Goal: Communication & Community: Answer question/provide support

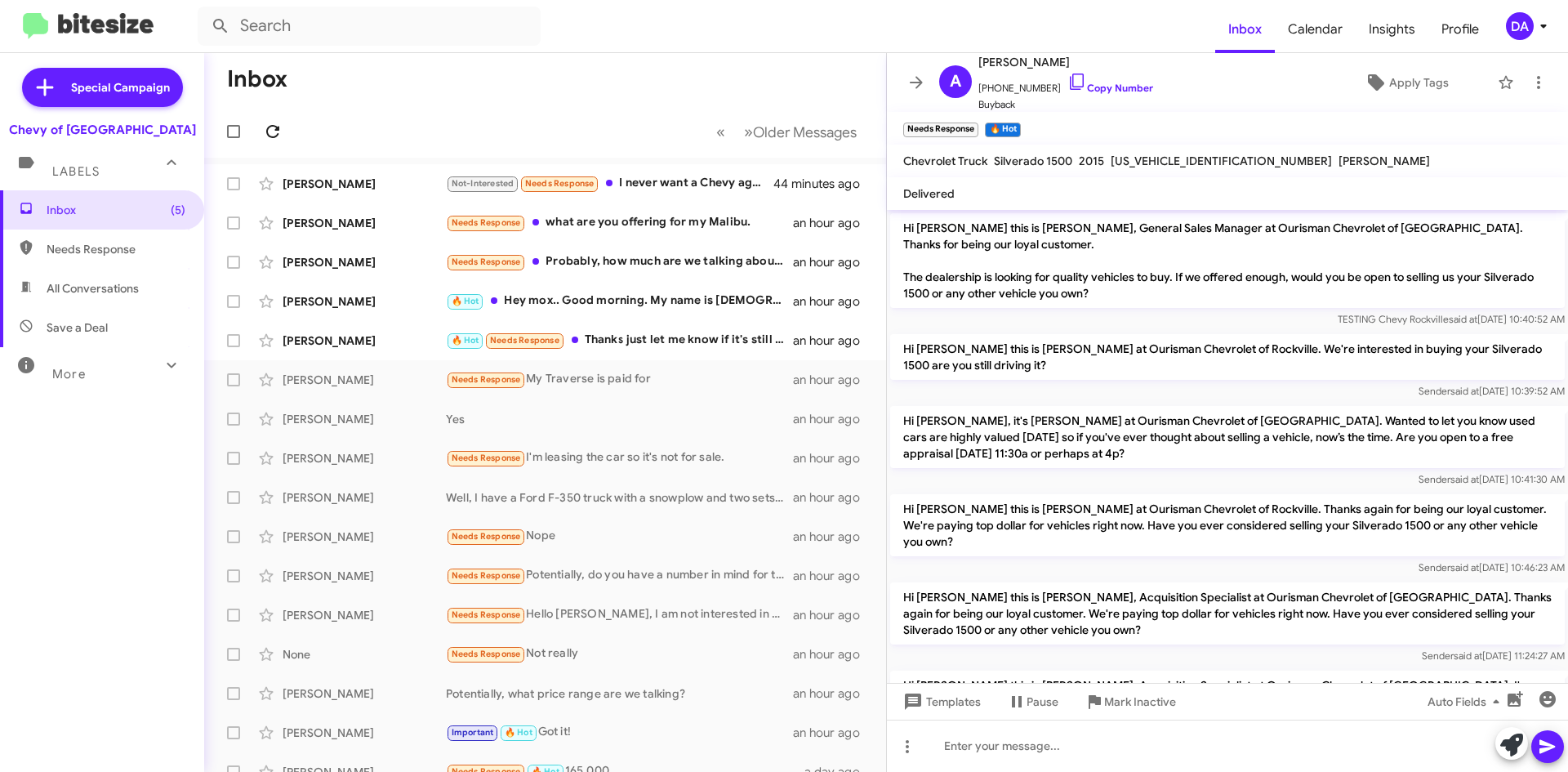
scroll to position [472, 0]
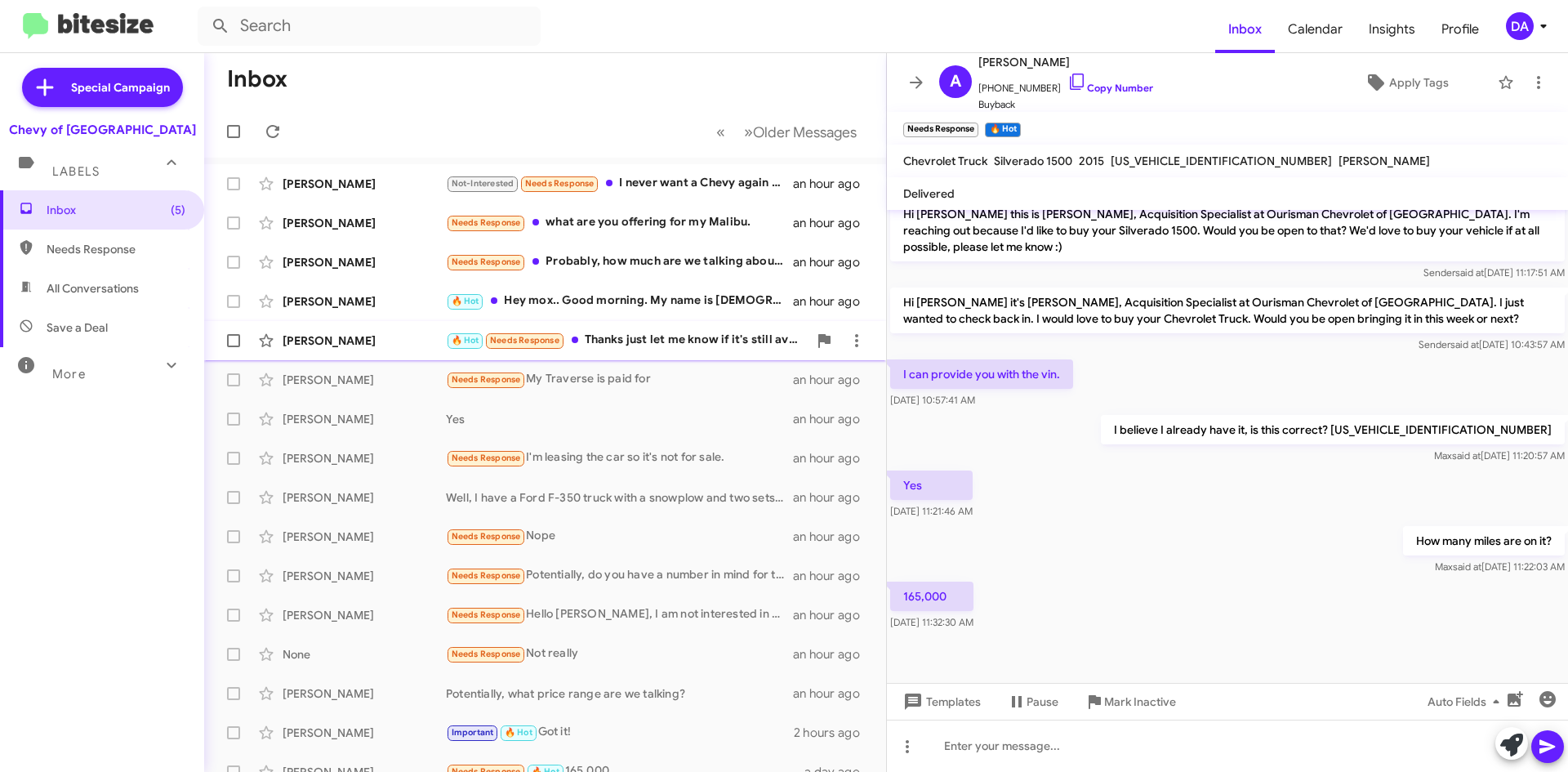
click at [611, 354] on div "[PERSON_NAME] 🔥 Hot Needs Response Thanks just let me know if it's still availa…" at bounding box center [545, 340] width 656 height 32
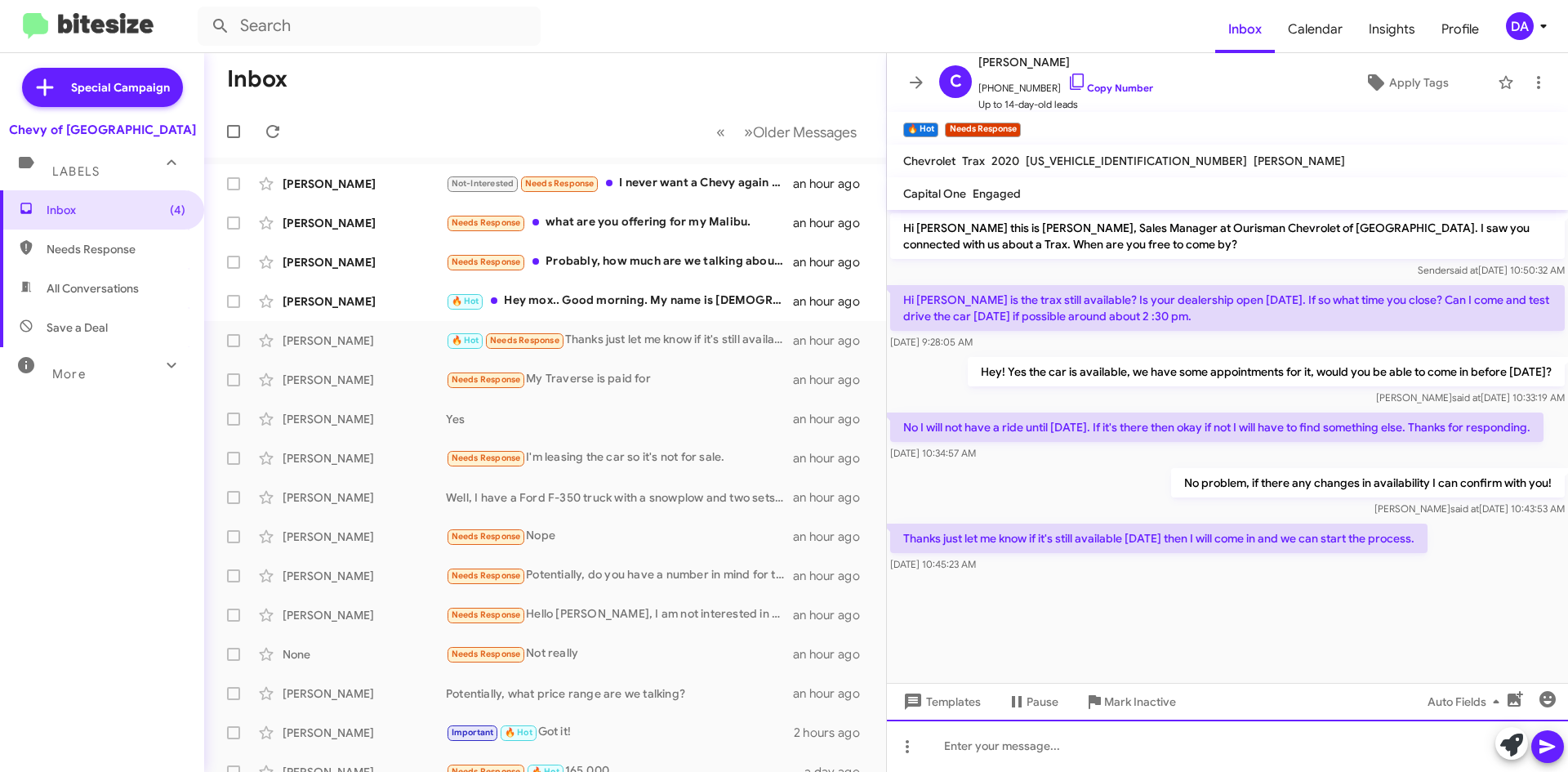
click at [1230, 730] on div at bounding box center [1227, 745] width 681 height 52
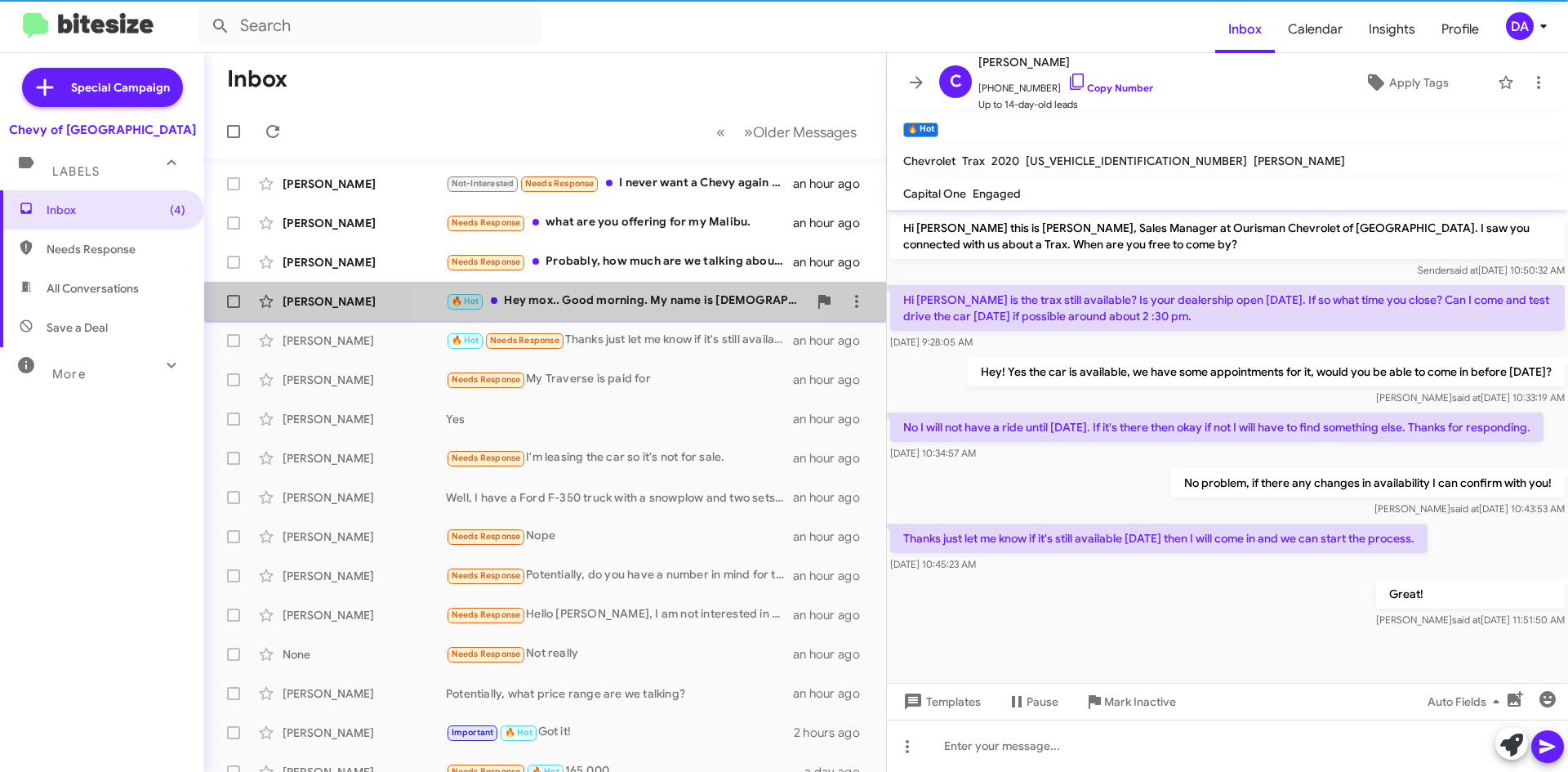
click at [608, 318] on span "[PERSON_NAME] 🔥 Hot Hey mox.. Good morning. My name is [PERSON_NAME],please an …" at bounding box center [545, 301] width 682 height 39
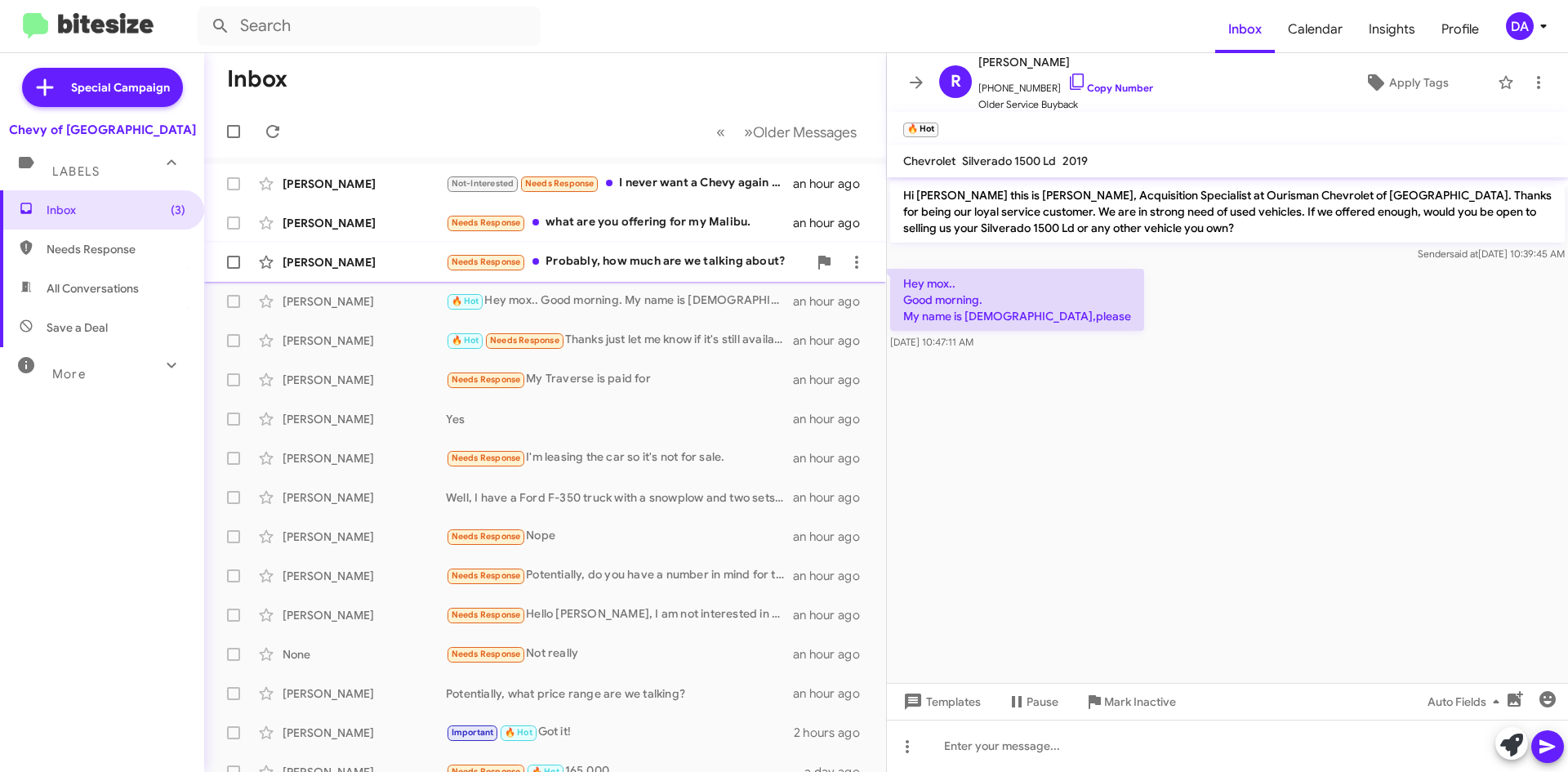
click at [653, 263] on div "Needs Response Probably, how much are we talking about?" at bounding box center [627, 262] width 362 height 19
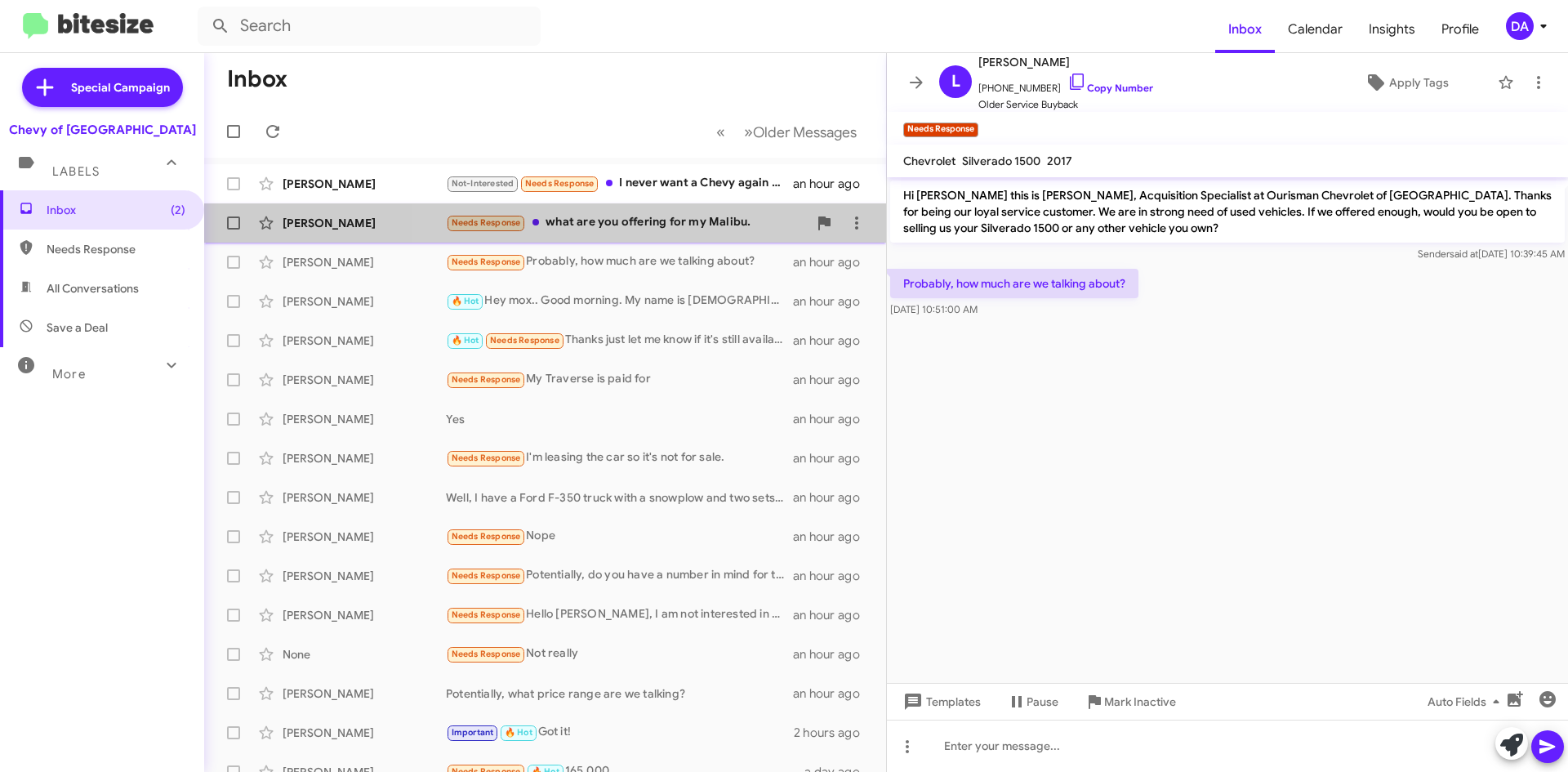
click at [671, 218] on div "Needs Response what are you offering for my Malibu." at bounding box center [627, 223] width 362 height 19
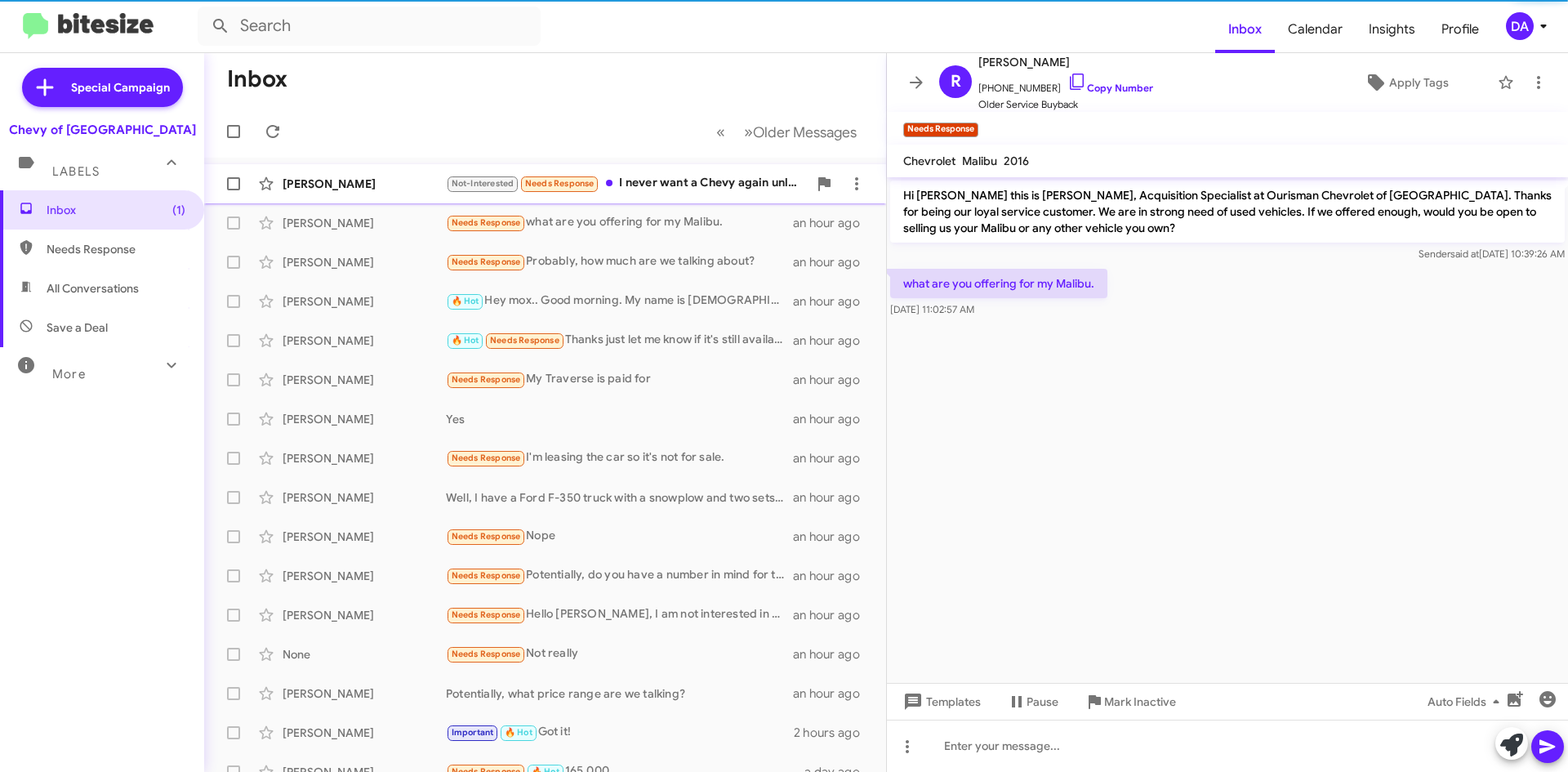
click at [679, 180] on div "Not-Interested Needs Response I never want a Chevy again unless it's a 67 Impala" at bounding box center [627, 184] width 362 height 19
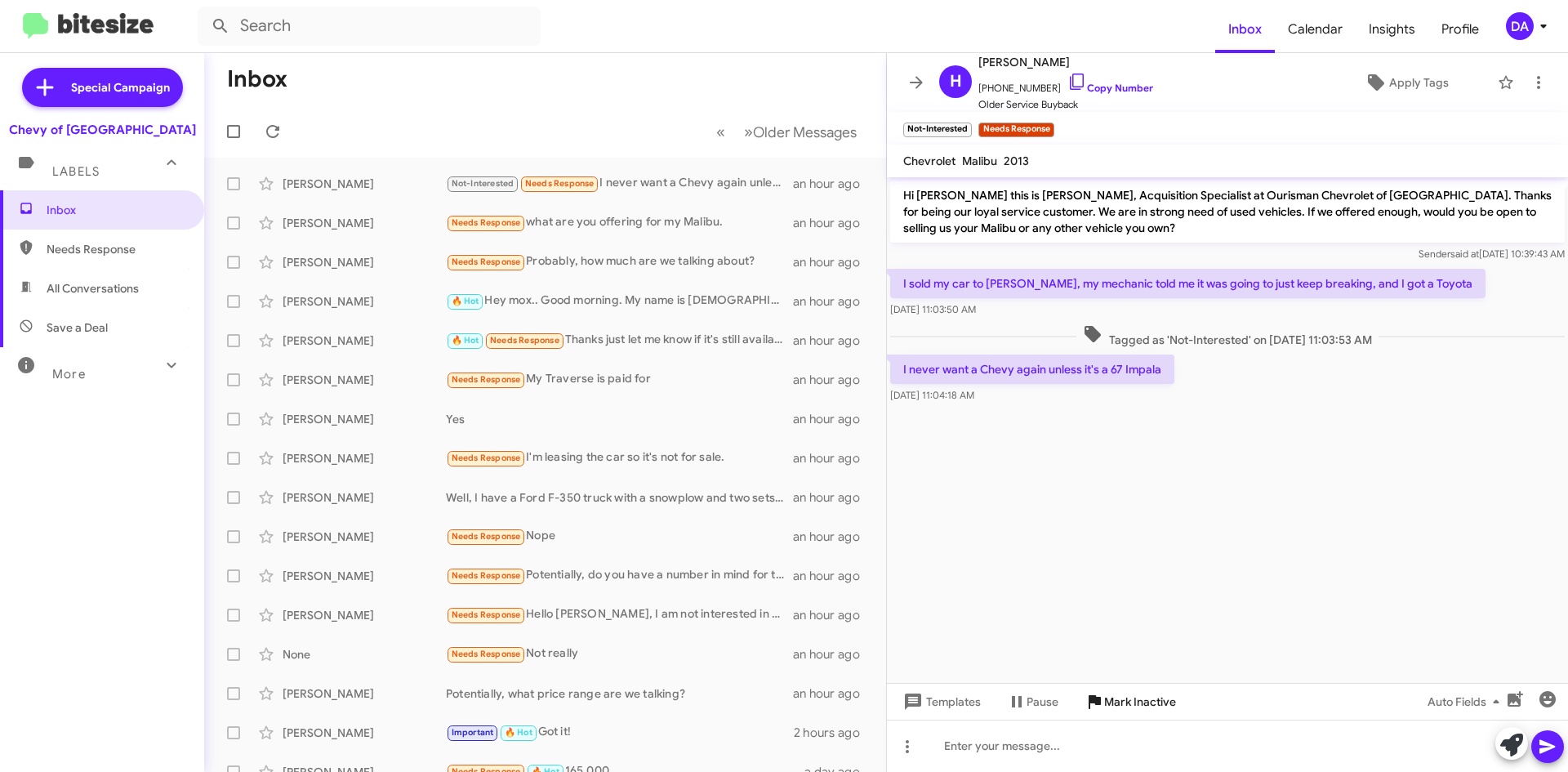
click at [1109, 702] on span "Mark Inactive" at bounding box center [1139, 701] width 71 height 30
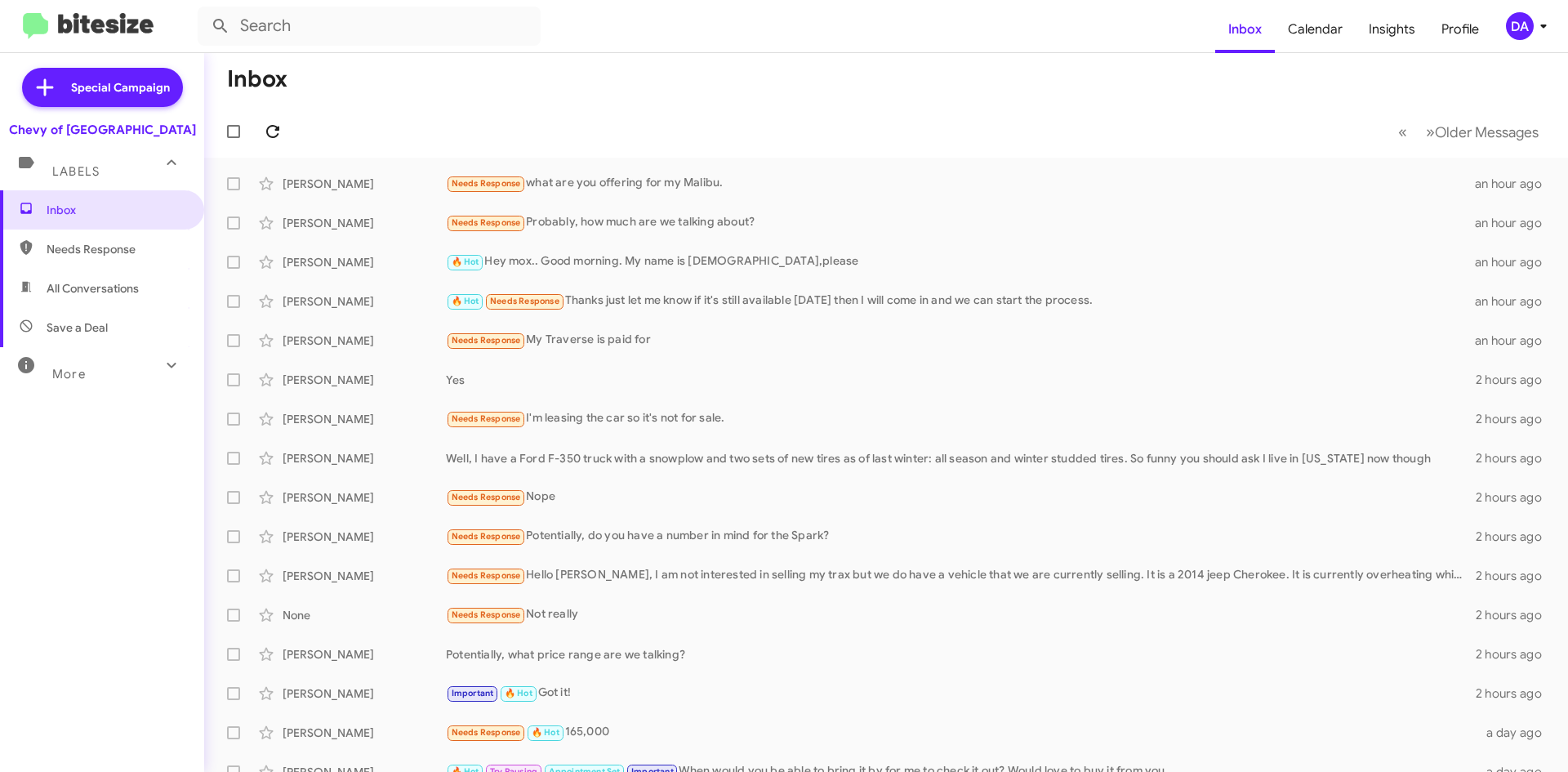
click at [272, 123] on icon at bounding box center [272, 132] width 20 height 20
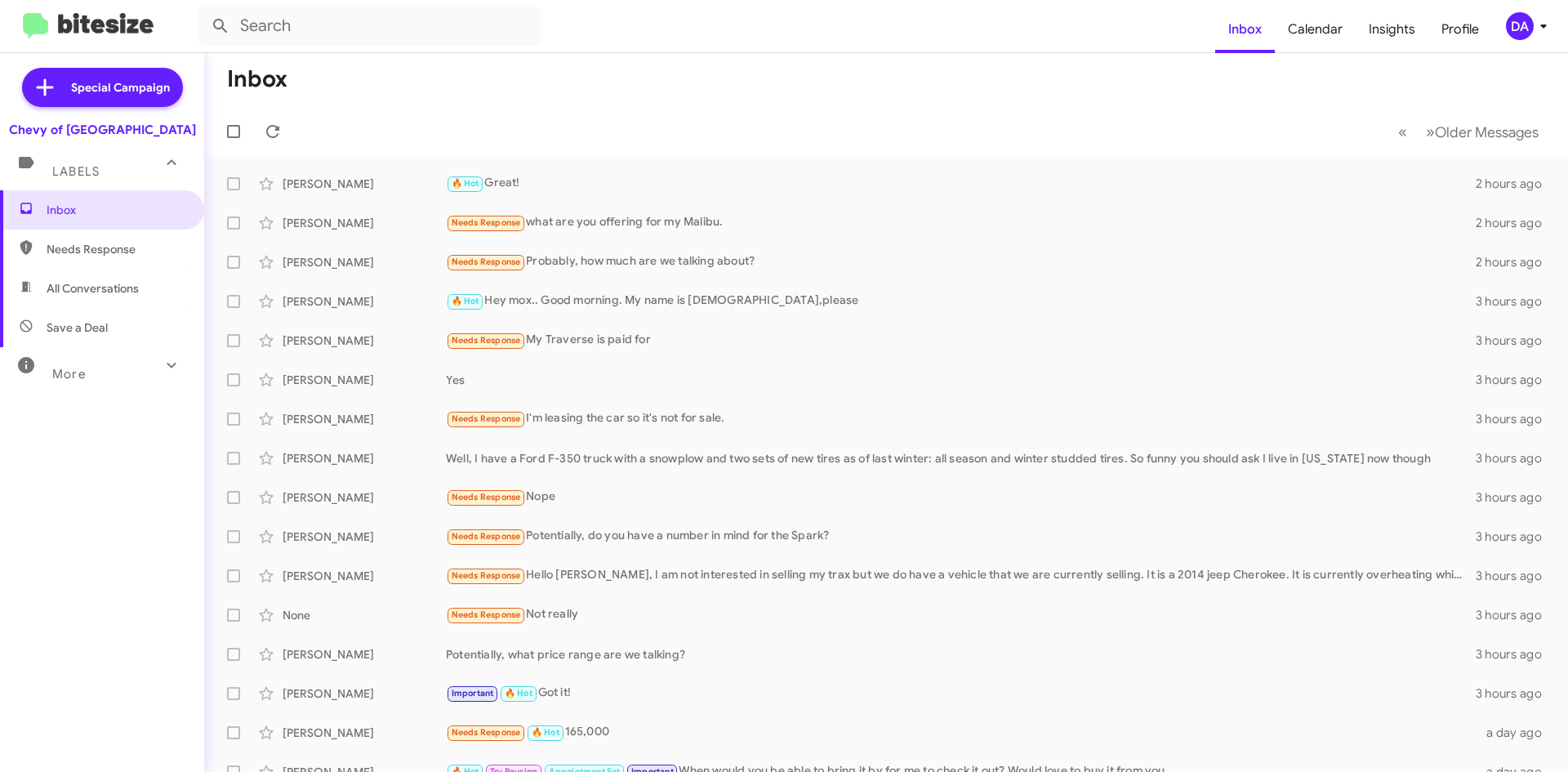
click at [949, 85] on mat-toolbar-row "Inbox" at bounding box center [886, 79] width 1364 height 52
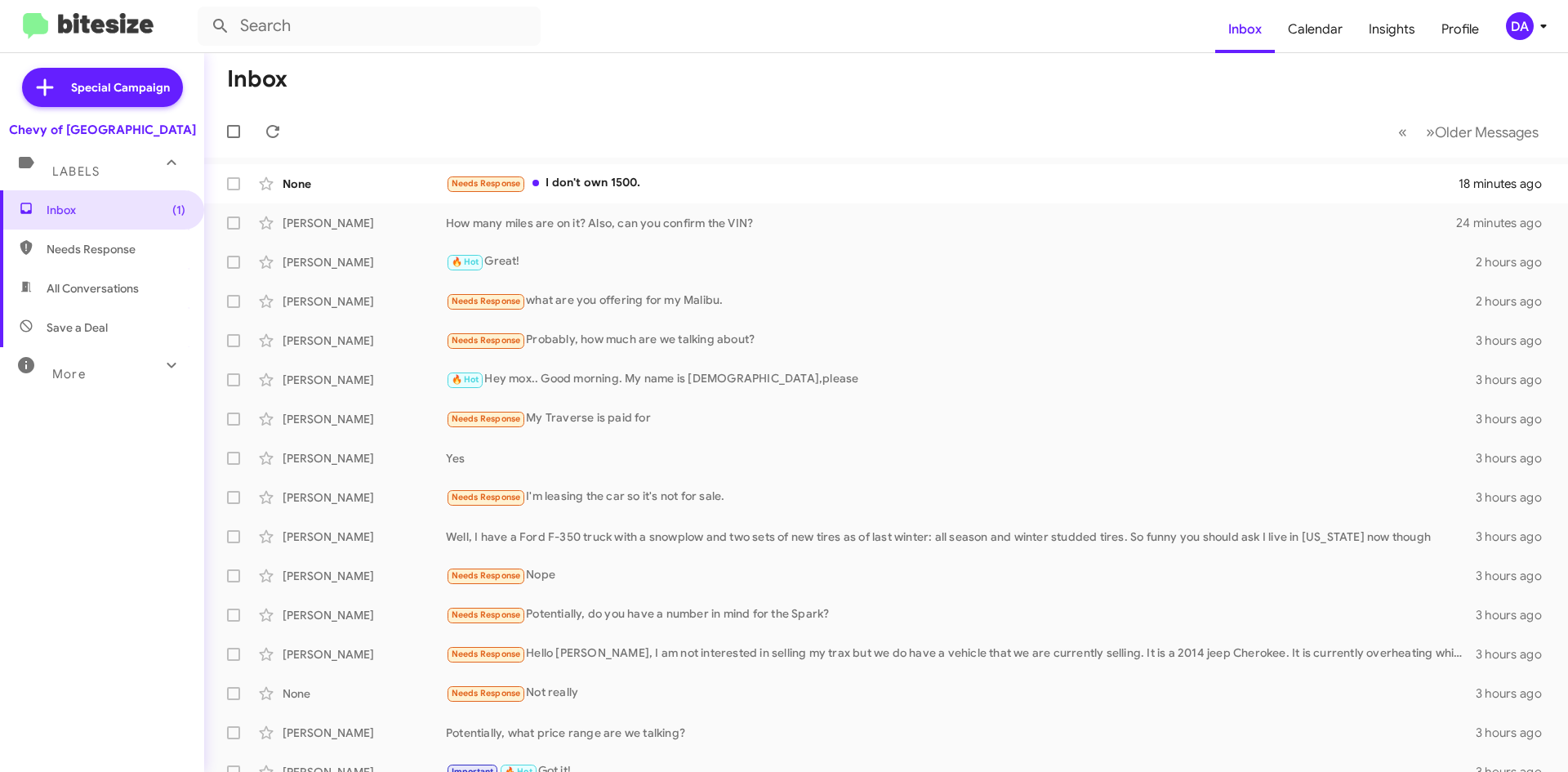
click at [180, 697] on div "Special Campaign Chevy of Rockville Labels Inbox (1) Needs Response All Convers…" at bounding box center [102, 410] width 204 height 713
click at [97, 513] on div "Inbox (1) Needs Response All Conversations Save a Deal More Important 🔥 Hot App…" at bounding box center [102, 422] width 204 height 463
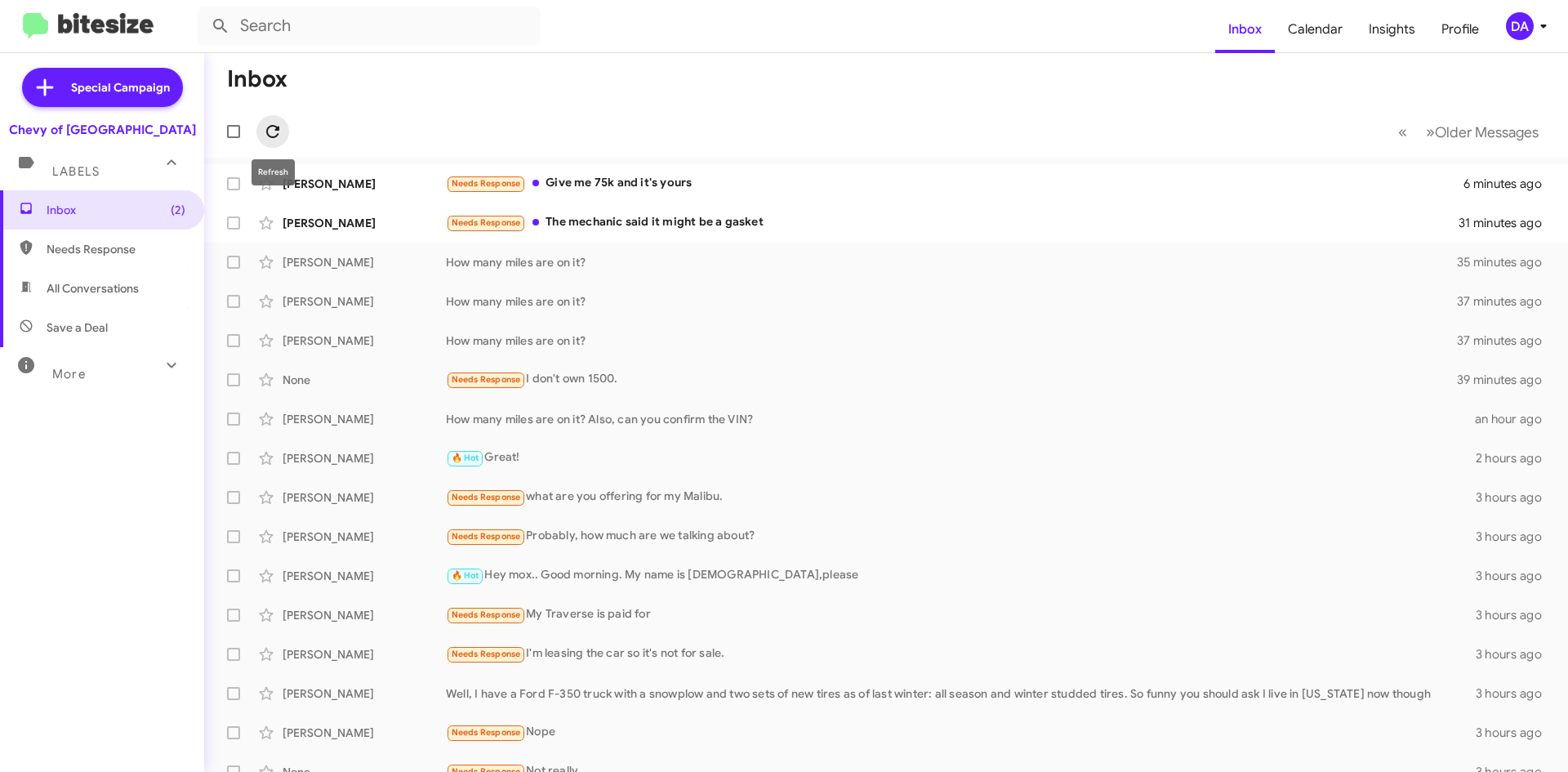
click at [271, 134] on icon at bounding box center [272, 132] width 20 height 20
click at [270, 136] on icon at bounding box center [273, 132] width 13 height 13
click at [276, 120] on button at bounding box center [272, 132] width 32 height 32
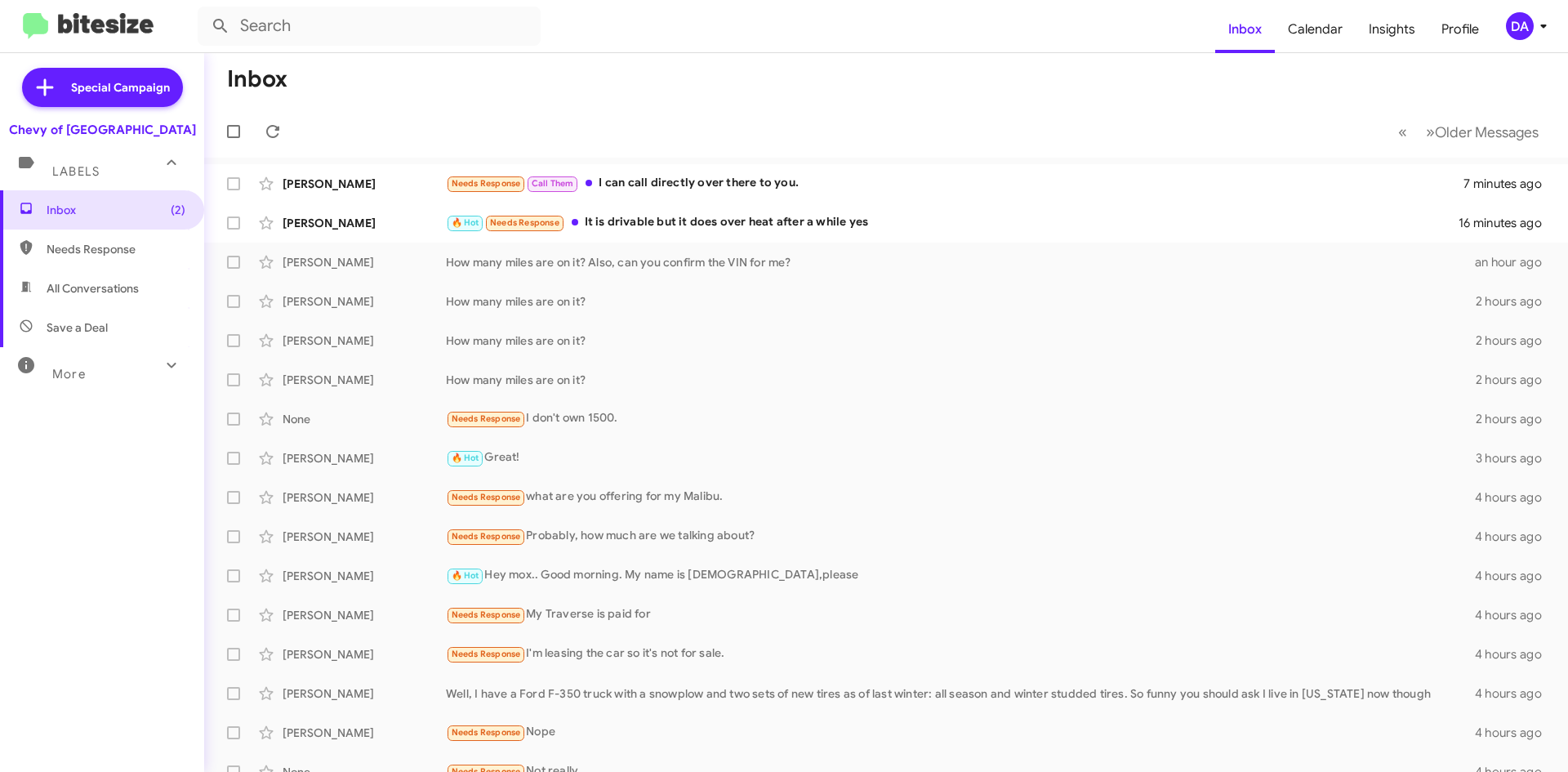
click at [85, 614] on div "Inbox (2) Needs Response All Conversations Save a Deal More Important 🔥 Hot App…" at bounding box center [102, 422] width 204 height 463
click at [32, 452] on div "Inbox (2) Needs Response All Conversations Save a Deal More Important 🔥 Hot App…" at bounding box center [102, 422] width 204 height 463
click at [278, 125] on icon at bounding box center [272, 132] width 20 height 20
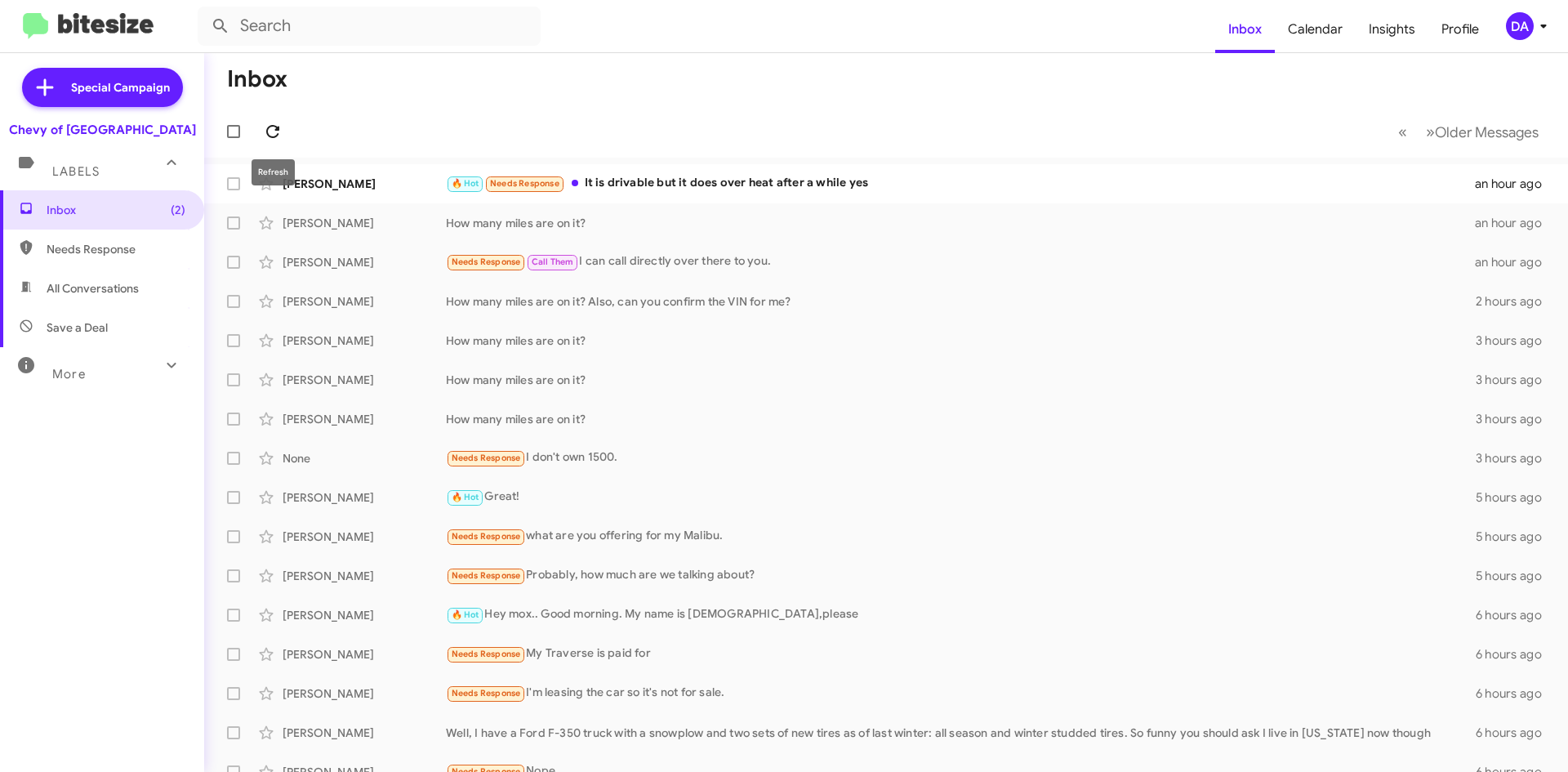
click at [271, 135] on icon at bounding box center [272, 132] width 20 height 20
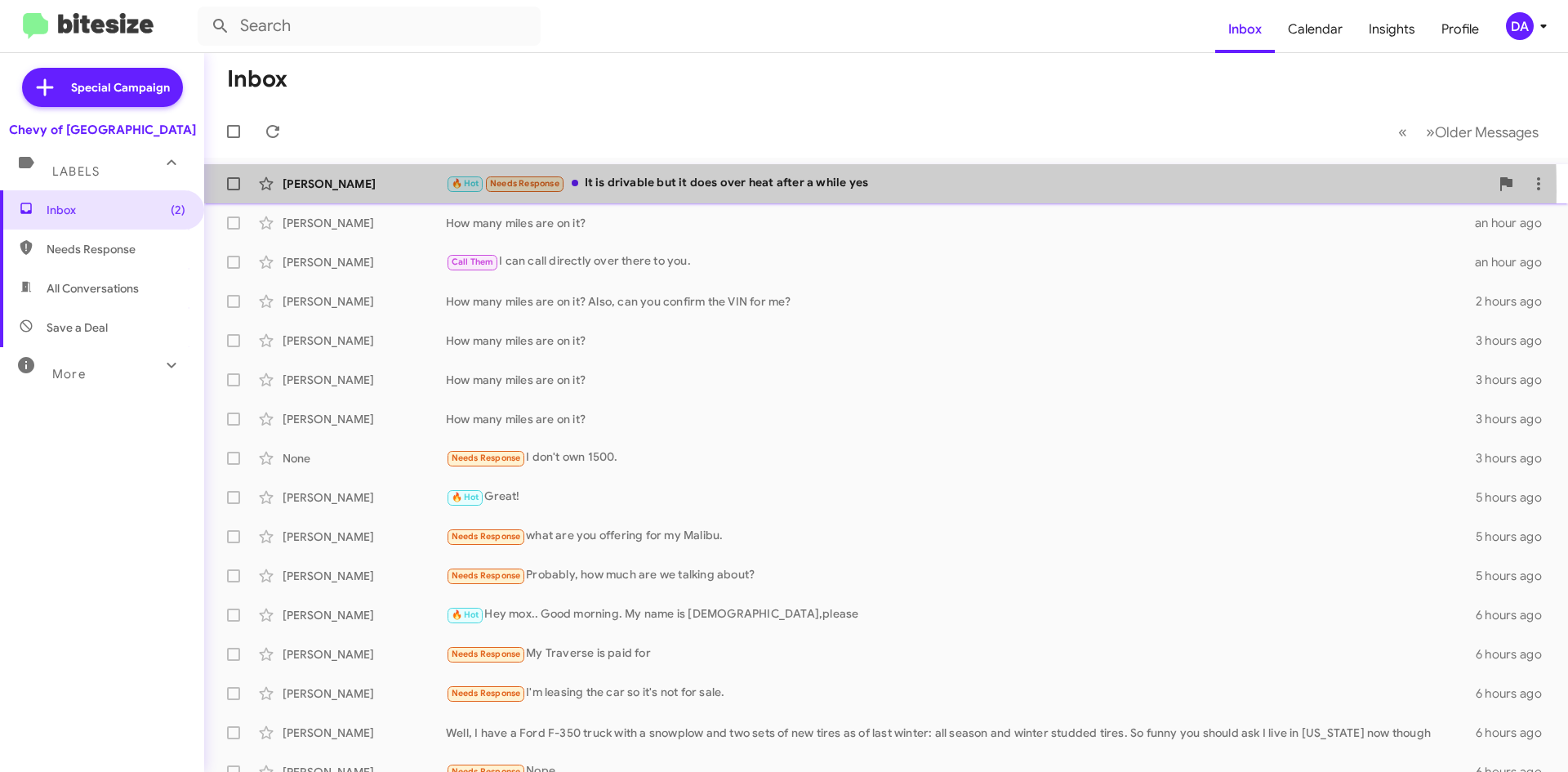
click at [688, 192] on div "🔥 Hot Needs Response It is drivable but it does over heat after a while yes" at bounding box center [968, 184] width 1044 height 19
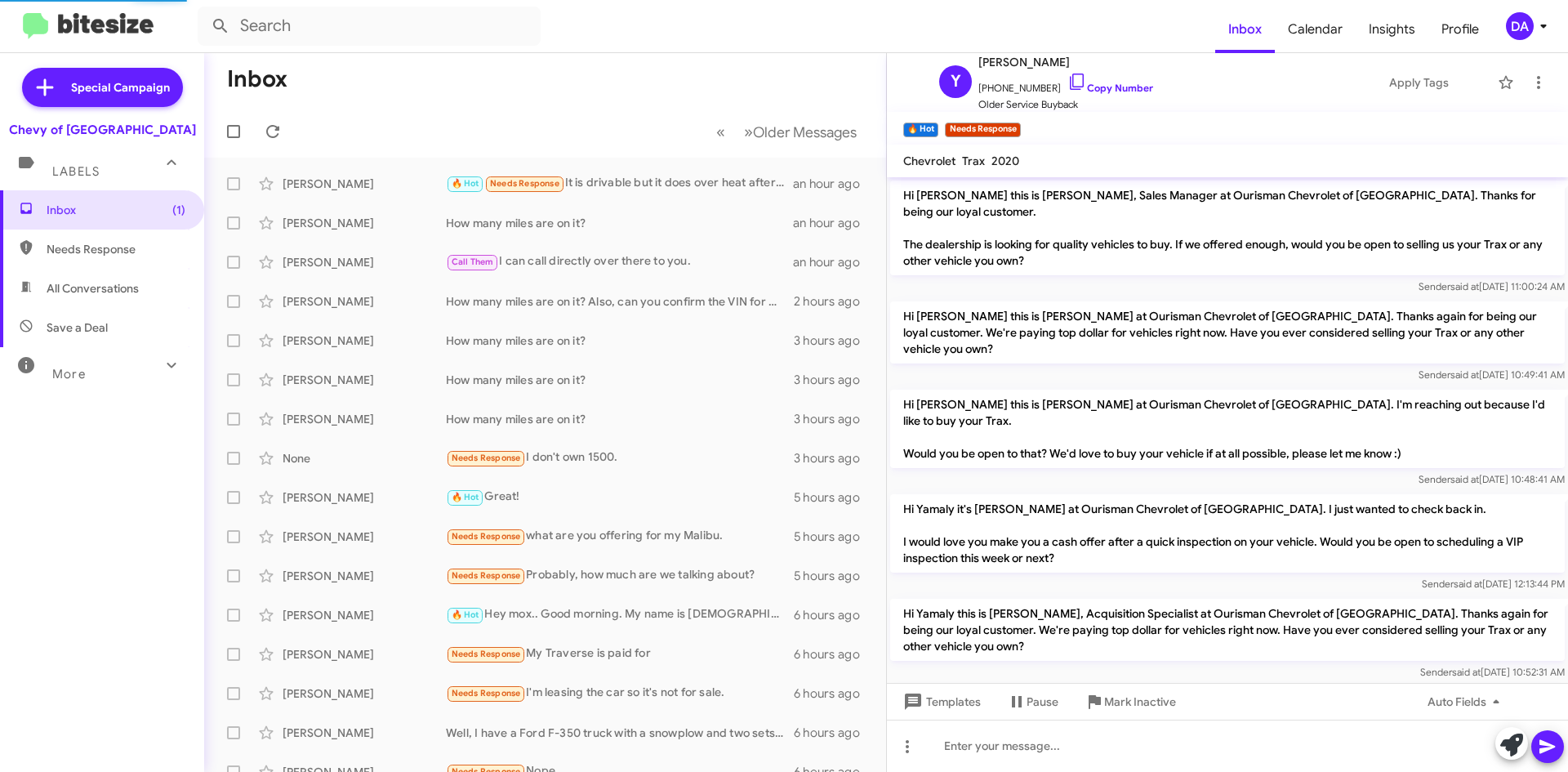
scroll to position [575, 0]
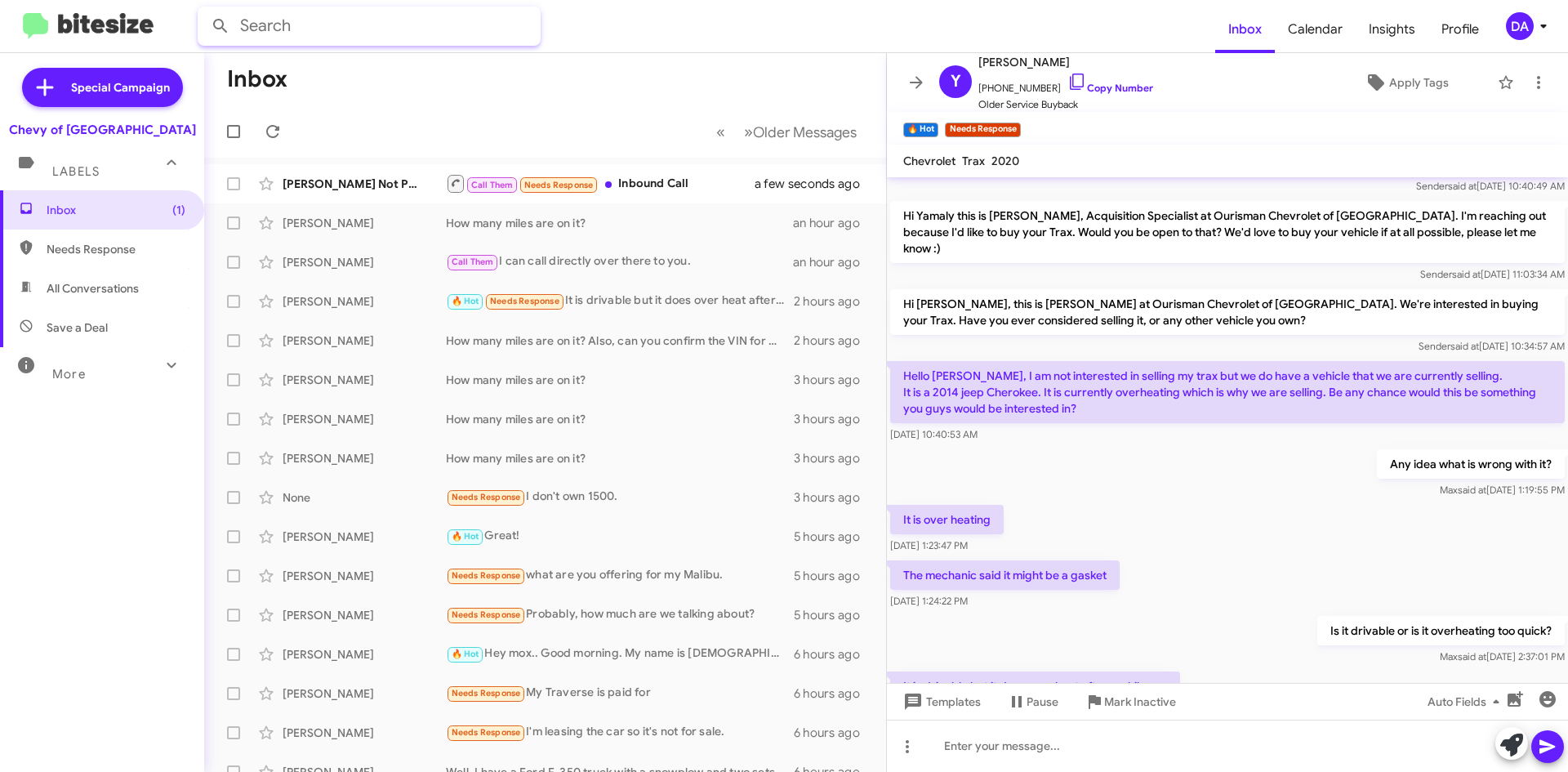
click at [315, 43] on input "text" at bounding box center [370, 26] width 343 height 39
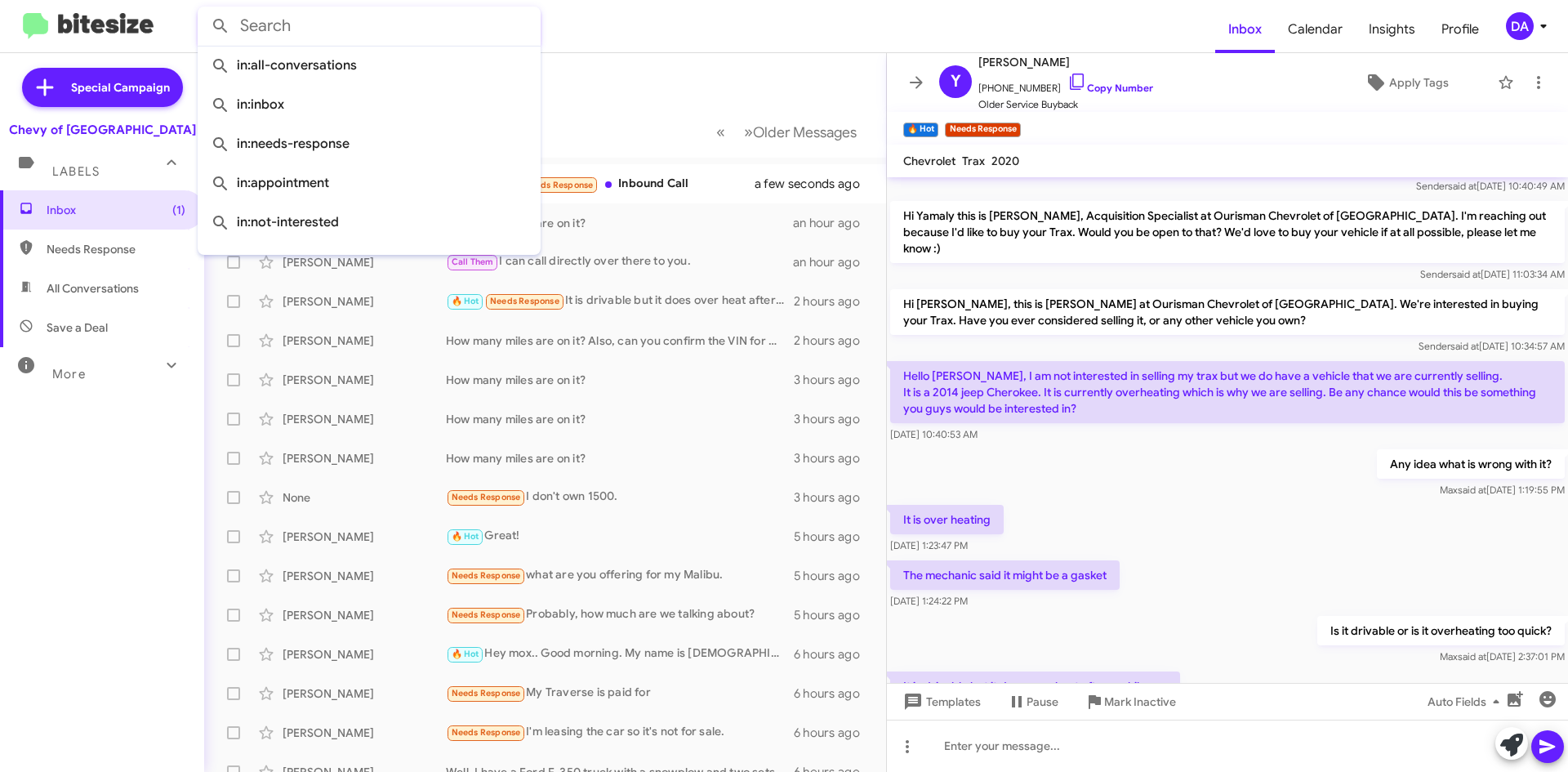
paste input "(540) 819-0823"
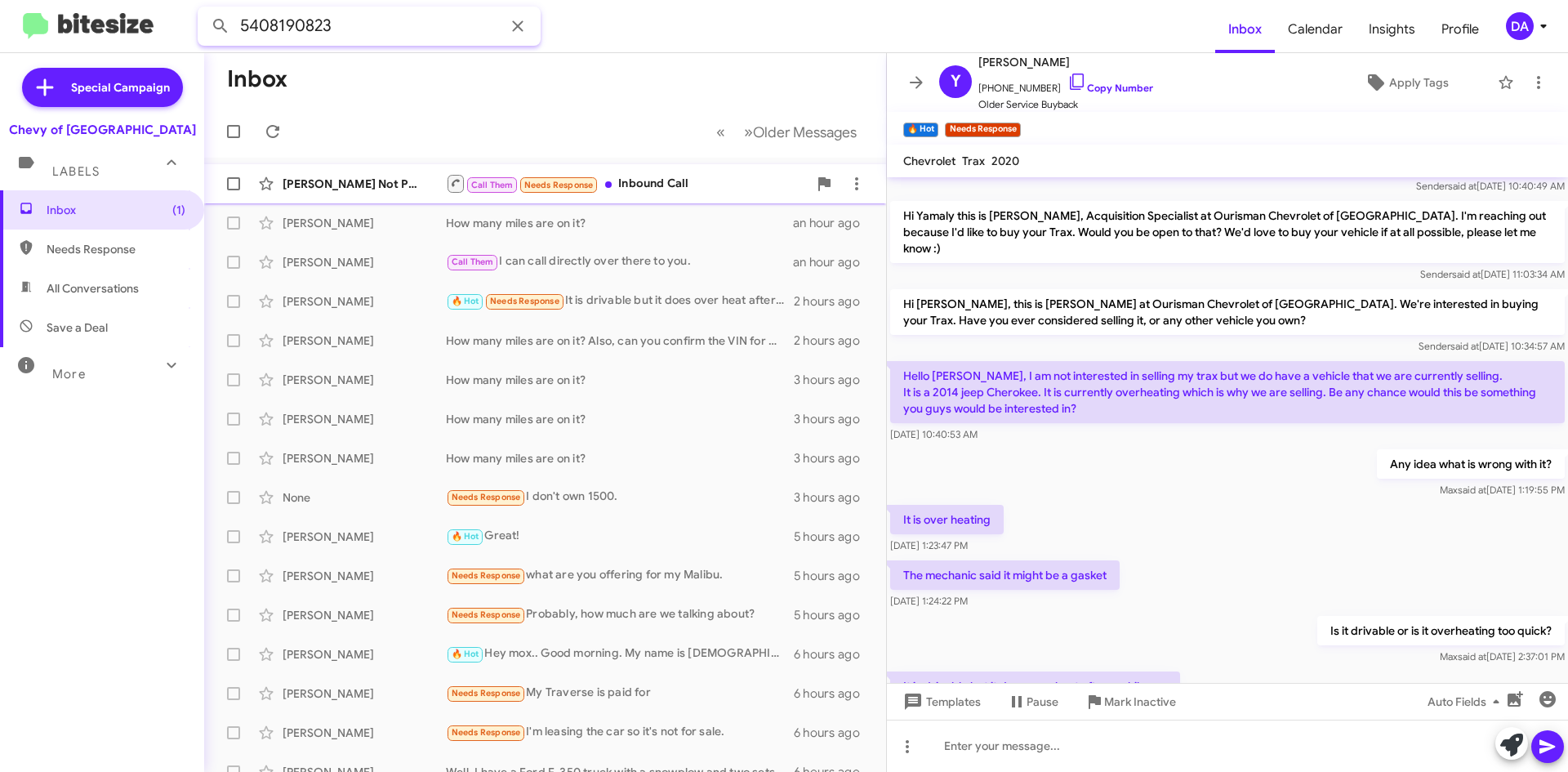
type input "5408190823"
click at [204, 10] on button at bounding box center [220, 26] width 32 height 32
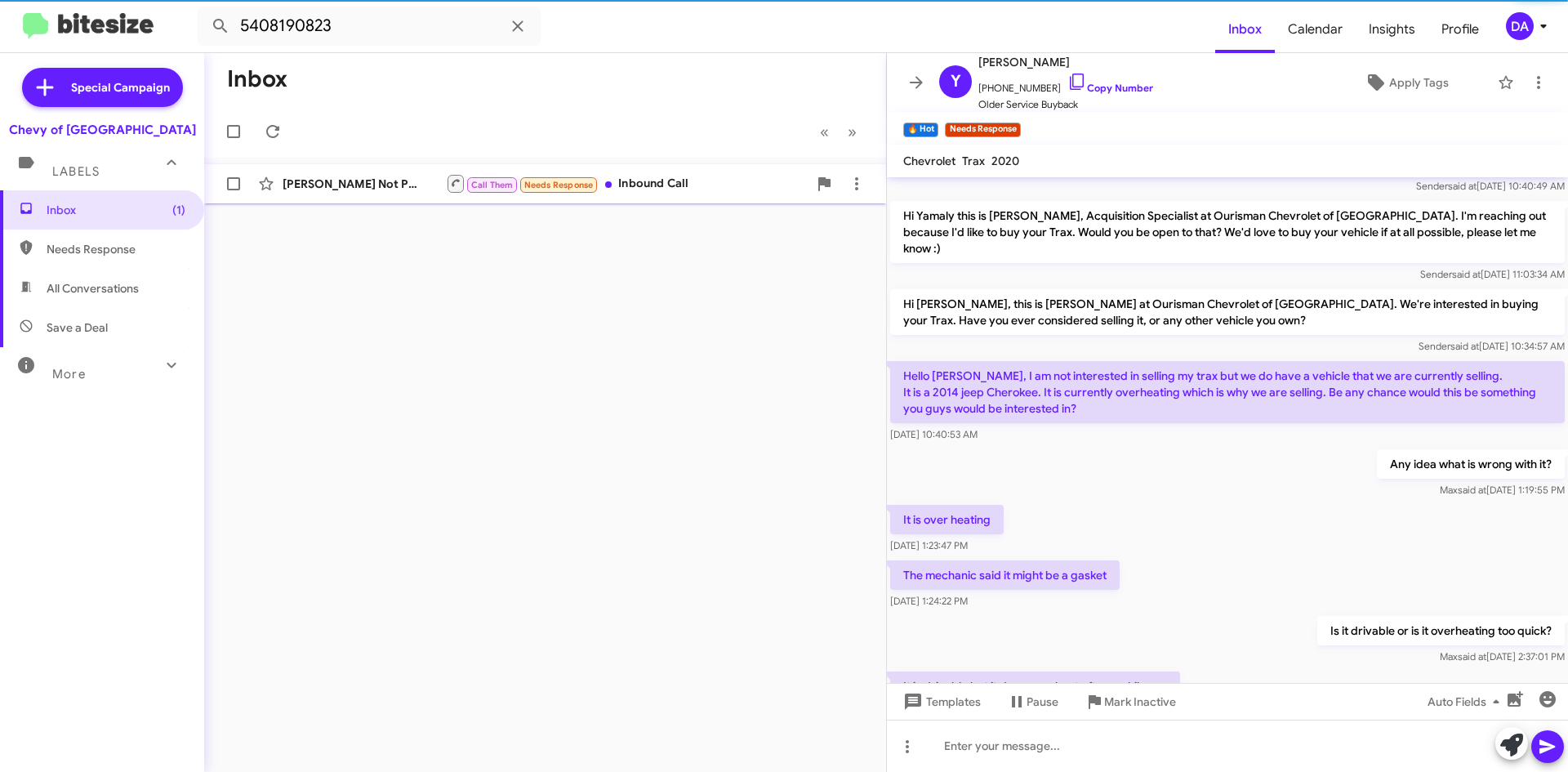
click at [394, 192] on div "Carter Not Provided" at bounding box center [364, 183] width 163 height 16
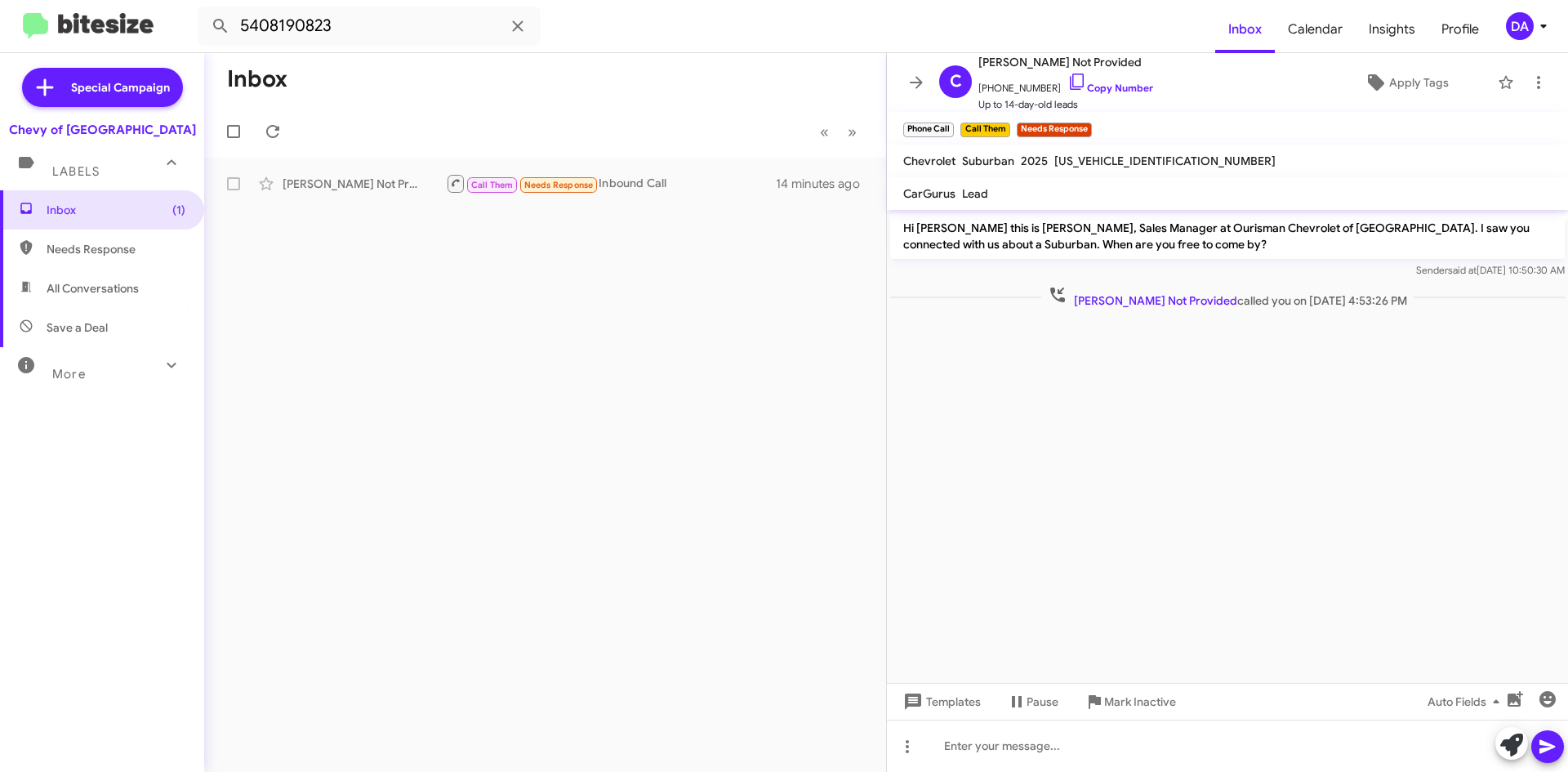
click at [349, 264] on div "Inbox « Previous » Next Carter Not Provided Call Them Needs Response Inbound Ca…" at bounding box center [545, 413] width 682 height 720
click at [505, 26] on span at bounding box center [517, 26] width 32 height 20
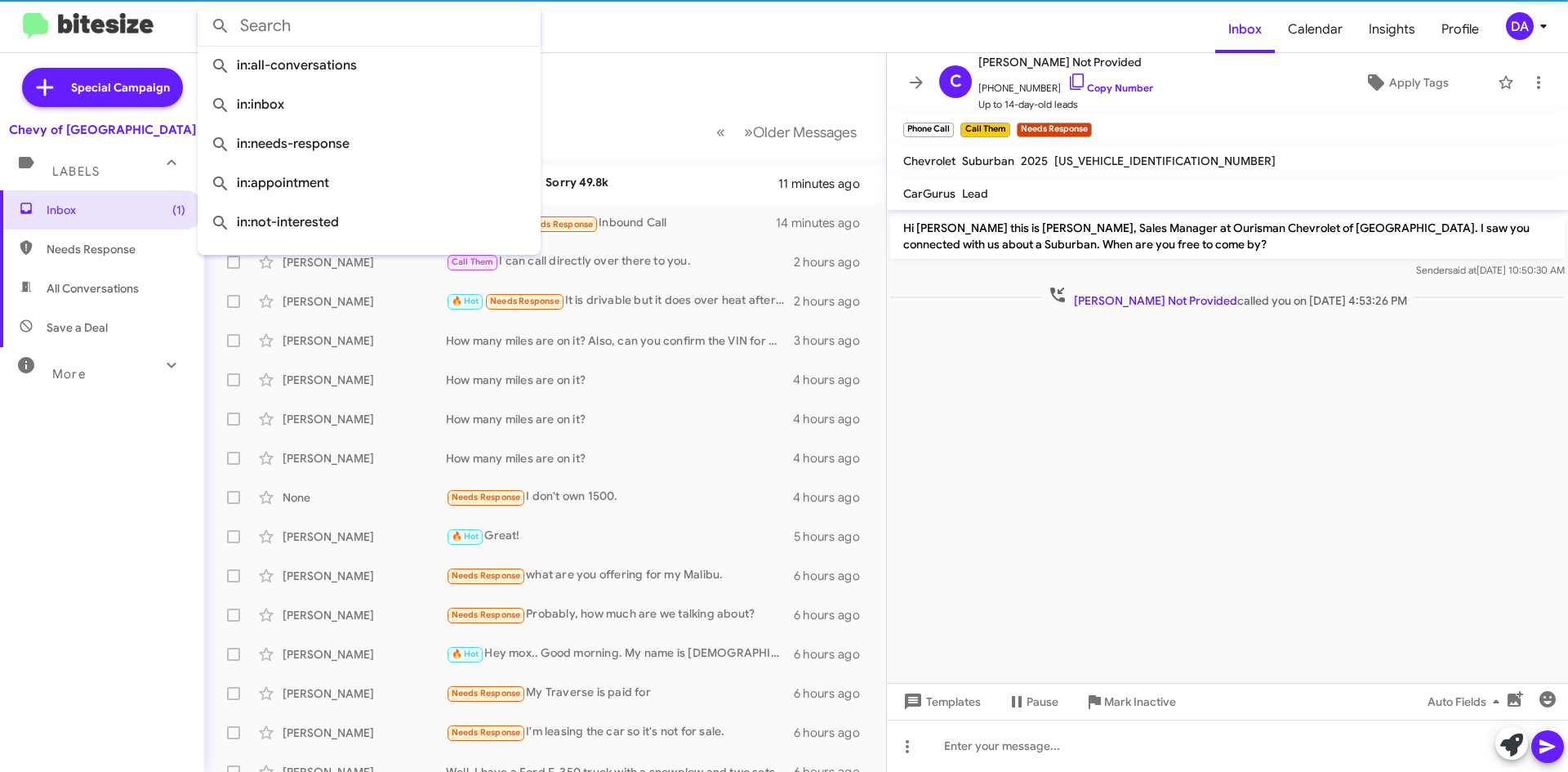
click at [576, 17] on form at bounding box center [707, 26] width 1017 height 39
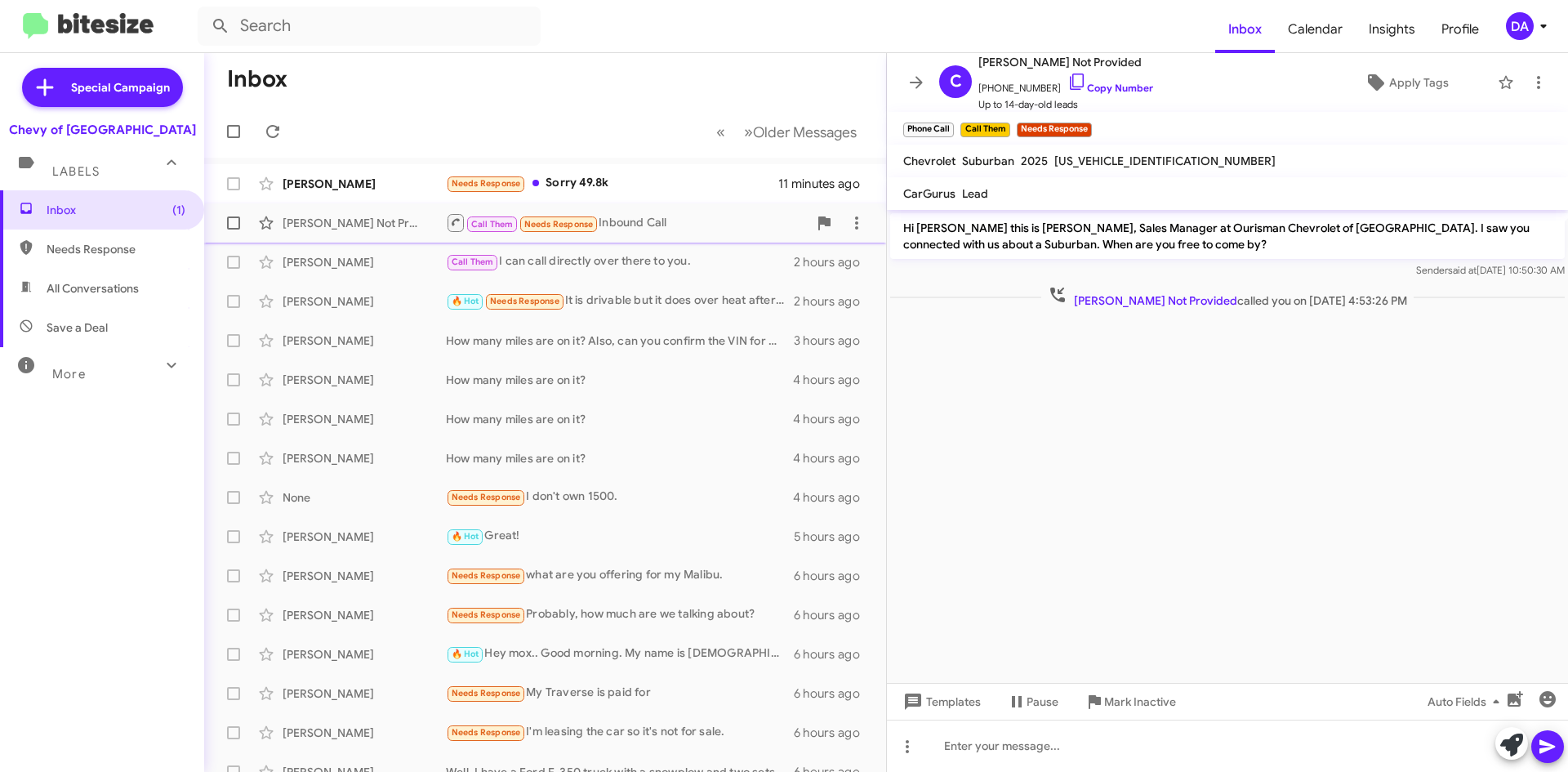
click at [377, 234] on div "Carter Not Provided Call Them Needs Response Inbound Call 14 minutes ago" at bounding box center [545, 223] width 656 height 32
click at [1143, 702] on span "Mark Inactive" at bounding box center [1139, 701] width 71 height 30
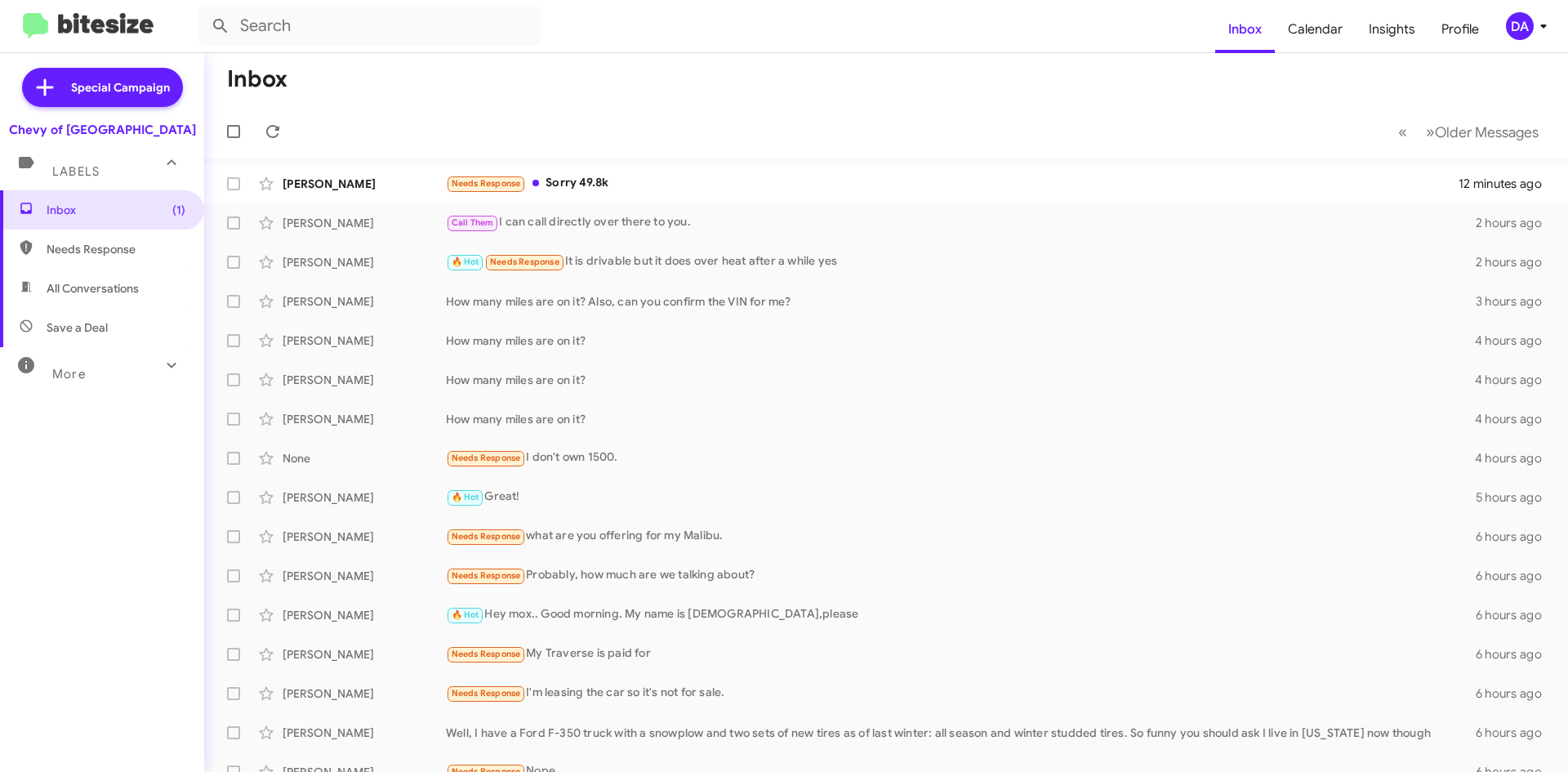
click at [787, 60] on mat-toolbar-row "Inbox" at bounding box center [886, 79] width 1364 height 52
